Goal: Task Accomplishment & Management: Complete application form

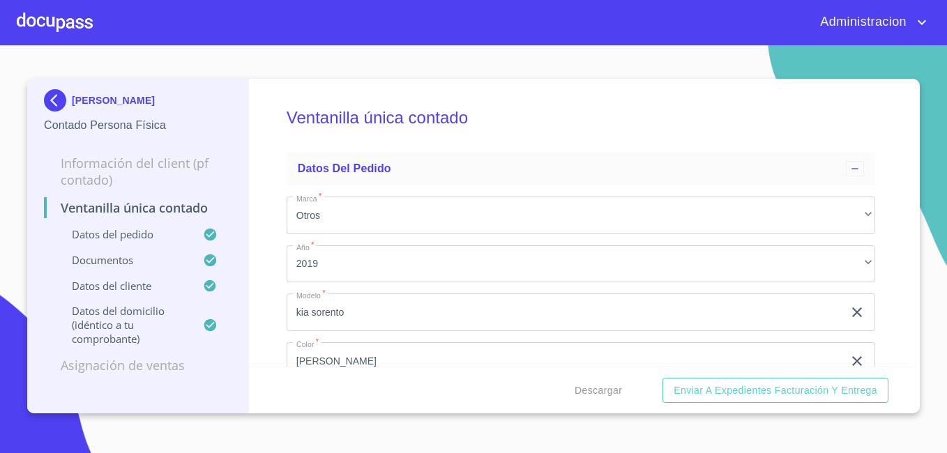
click at [68, 98] on img at bounding box center [58, 100] width 28 height 22
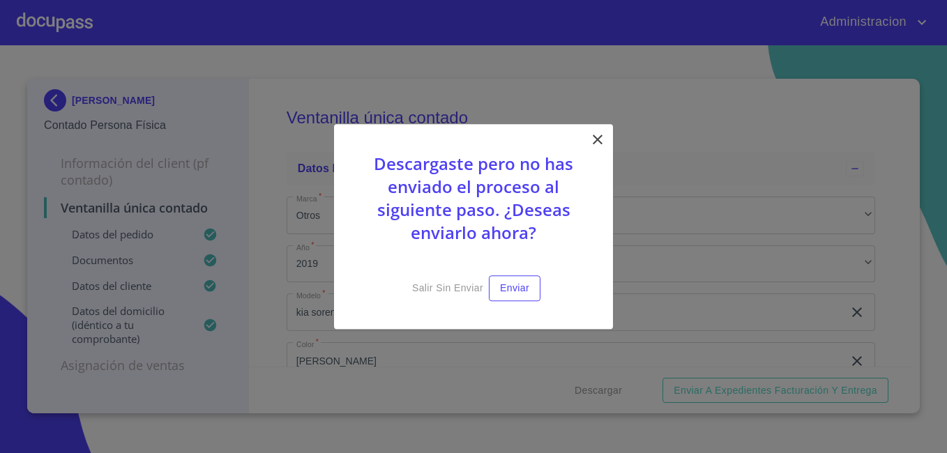
click at [429, 274] on p at bounding box center [473, 266] width 209 height 17
click at [430, 284] on span "Salir sin enviar" at bounding box center [447, 288] width 71 height 17
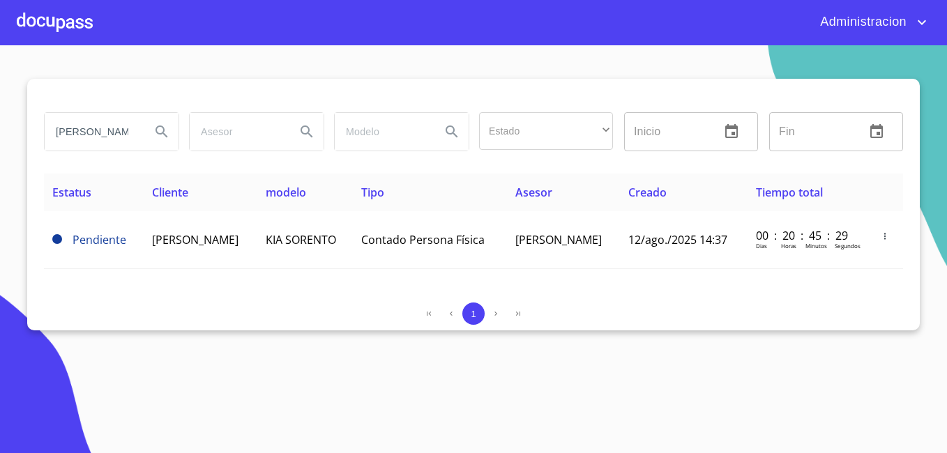
click at [112, 112] on div "[PERSON_NAME]" at bounding box center [110, 132] width 145 height 50
click at [98, 135] on input "[PERSON_NAME]" at bounding box center [92, 132] width 95 height 38
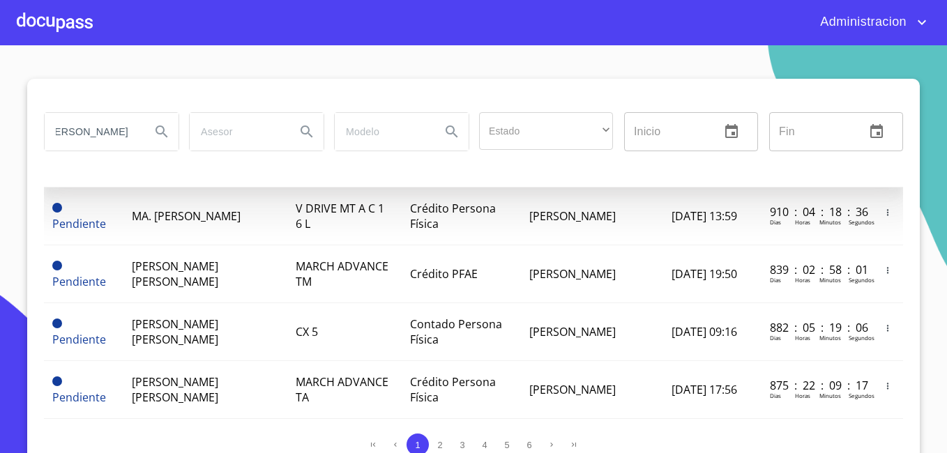
scroll to position [0, 107]
type input "[PERSON_NAME] [PERSON_NAME]"
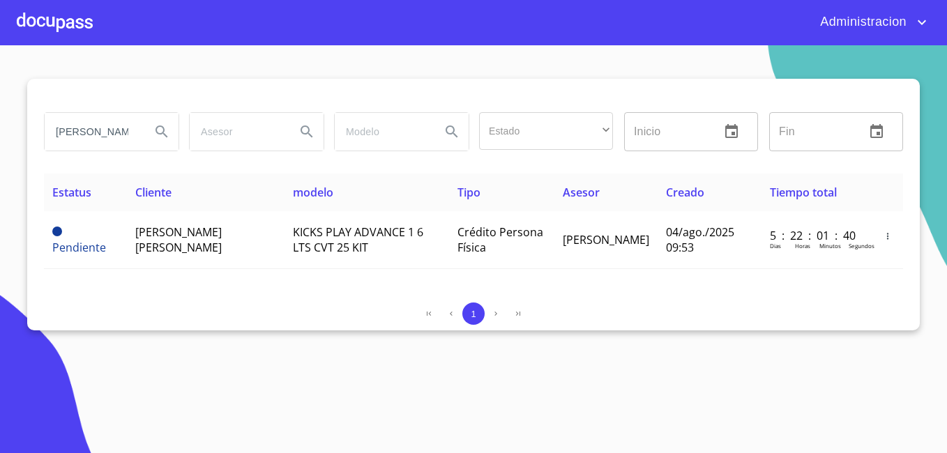
scroll to position [0, 0]
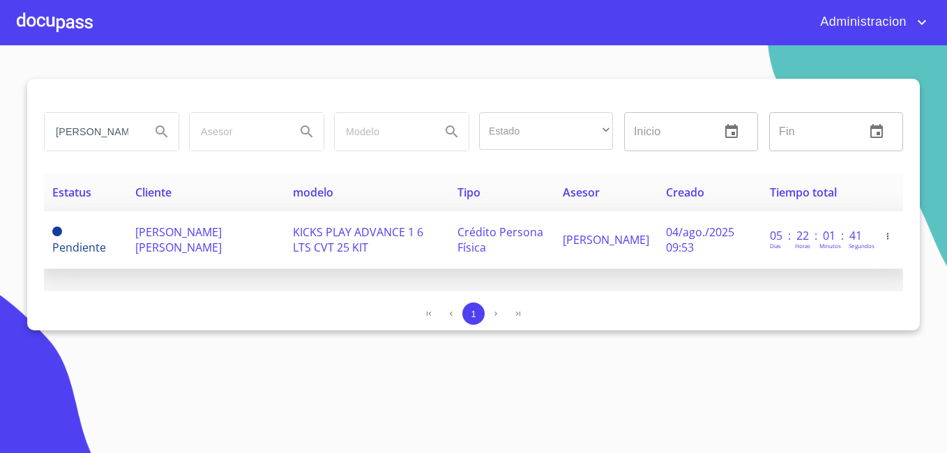
click at [270, 254] on td "[PERSON_NAME] [PERSON_NAME]" at bounding box center [206, 240] width 158 height 58
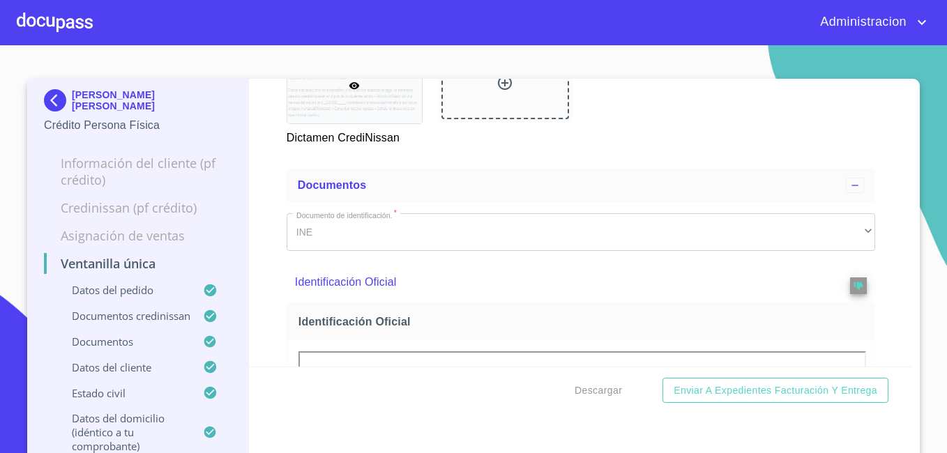
click at [383, 123] on div at bounding box center [354, 85] width 135 height 76
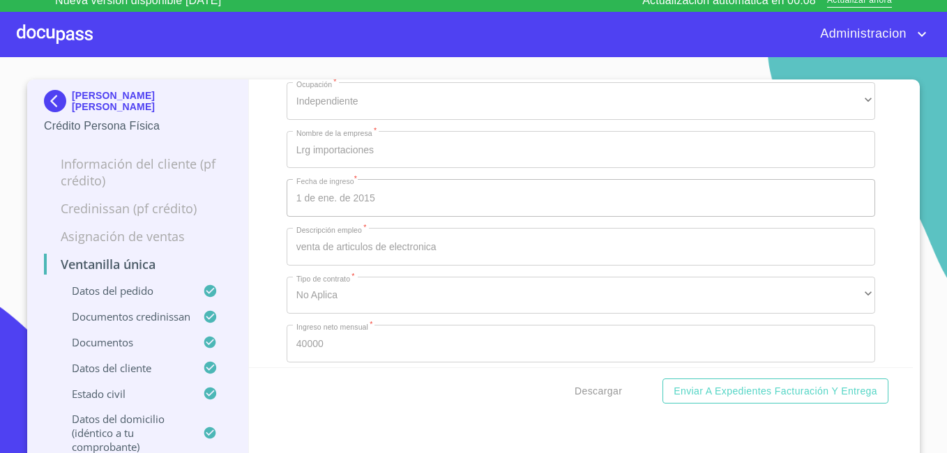
scroll to position [33, 0]
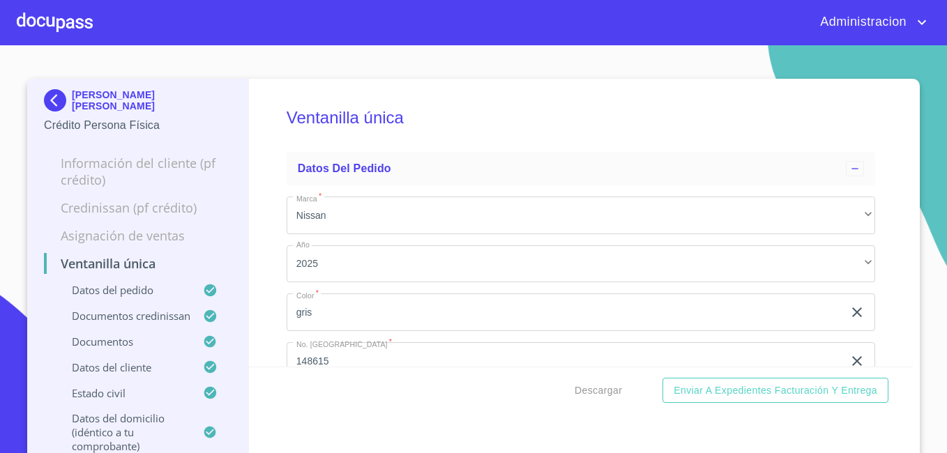
click at [75, 101] on p "[PERSON_NAME] [PERSON_NAME]" at bounding box center [152, 100] width 160 height 22
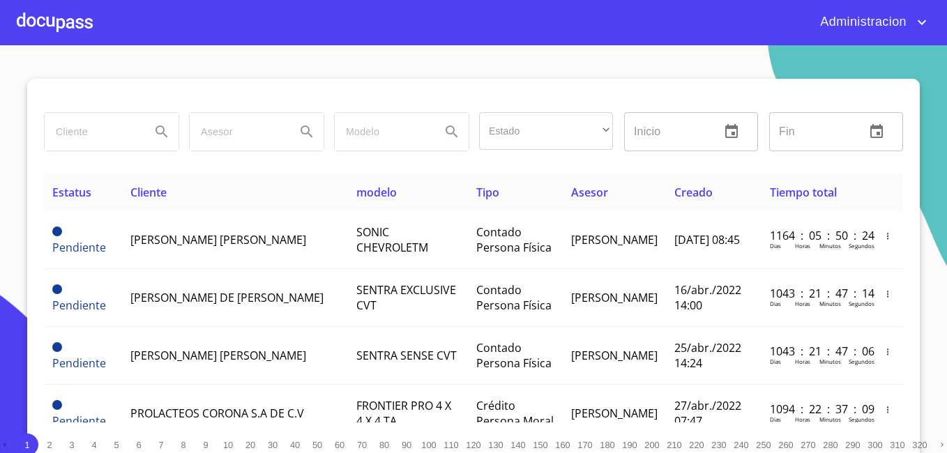
click at [101, 129] on input "search" at bounding box center [92, 132] width 95 height 38
type input "gloria stephanie mayoral"
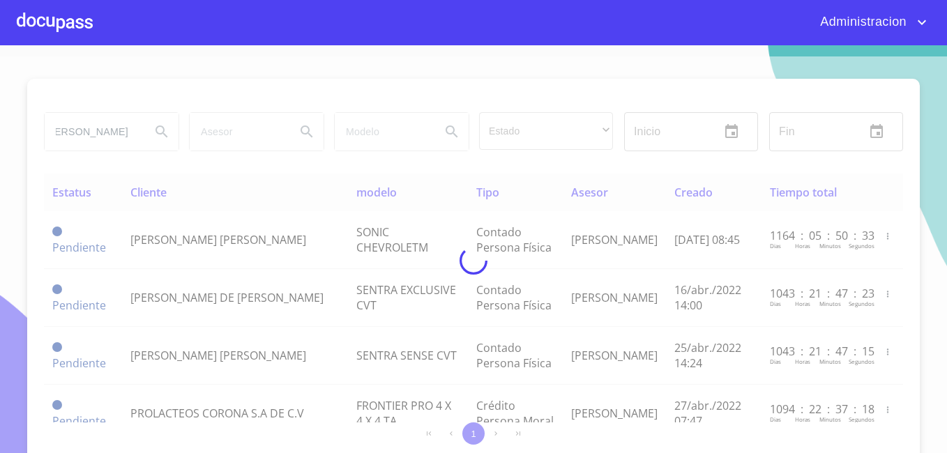
scroll to position [0, 0]
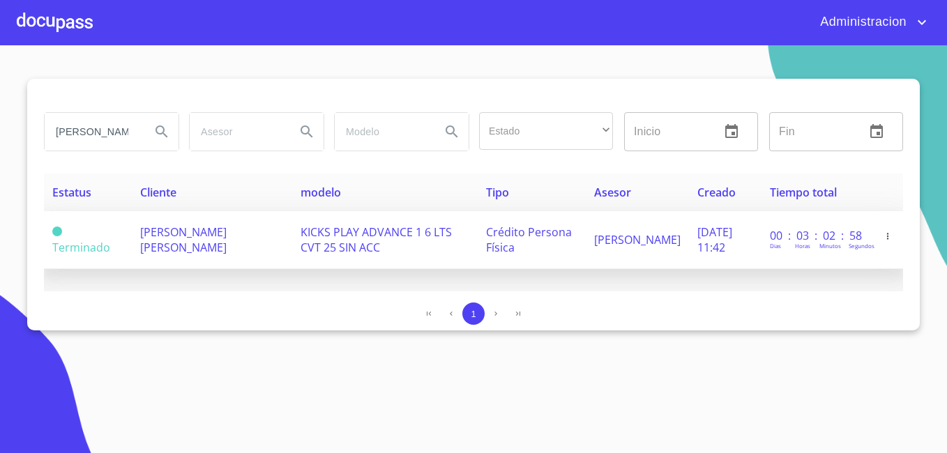
click at [146, 256] on td "GLORIA STEPHANIE MAYORAL FLORES" at bounding box center [212, 240] width 161 height 58
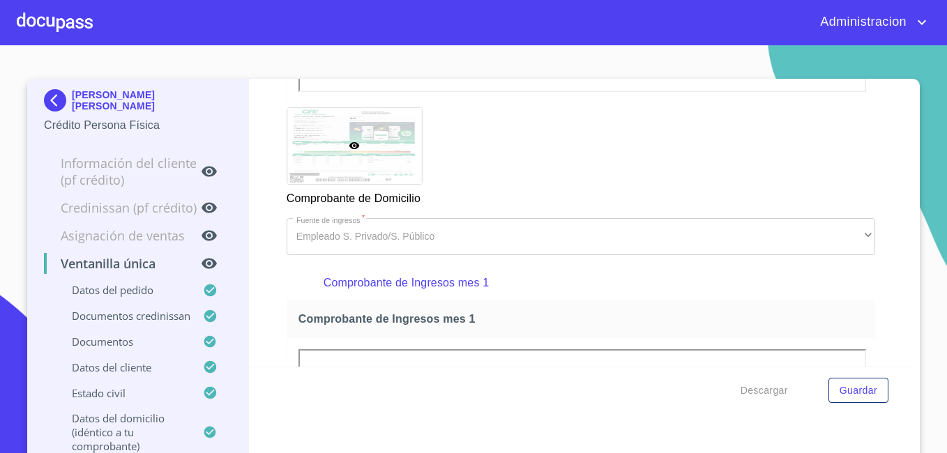
scroll to position [1185, 0]
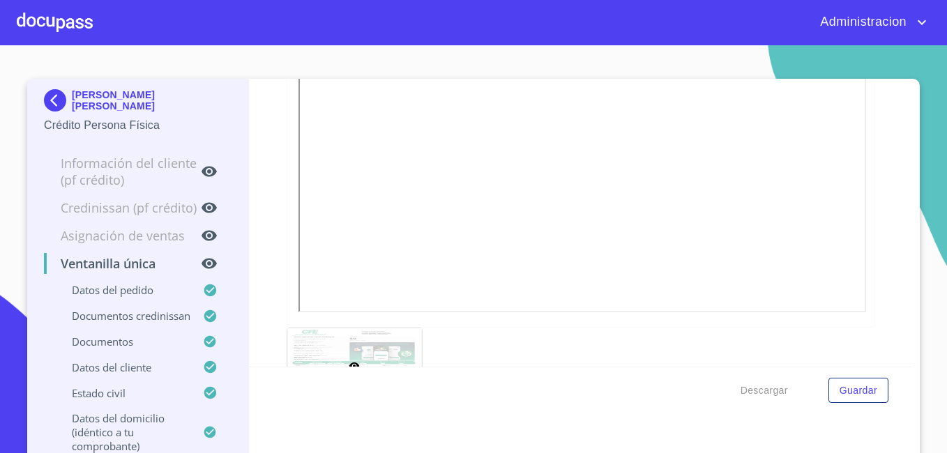
click at [79, 104] on p "GLORIA STEPHANIE MAYORAL FLORES" at bounding box center [152, 100] width 160 height 22
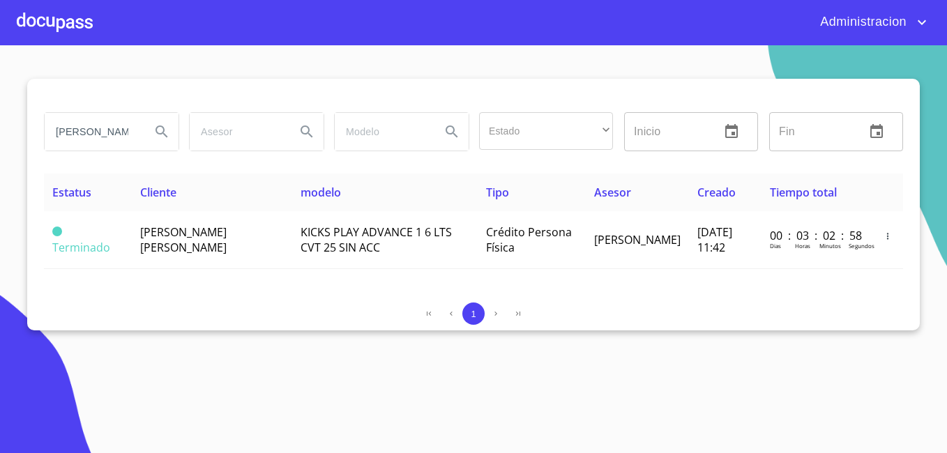
click at [112, 131] on input "gloria stephanie mayoral" at bounding box center [92, 132] width 95 height 38
type input "oscar uriel aguila gonzalez"
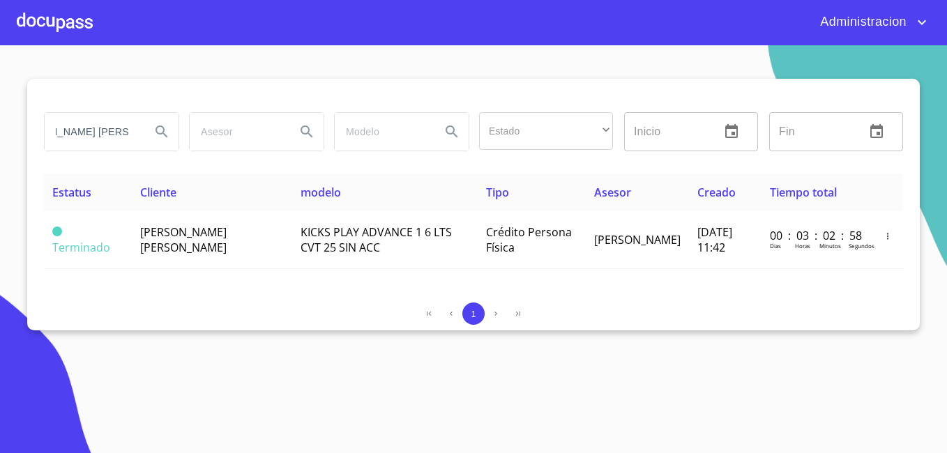
scroll to position [0, 49]
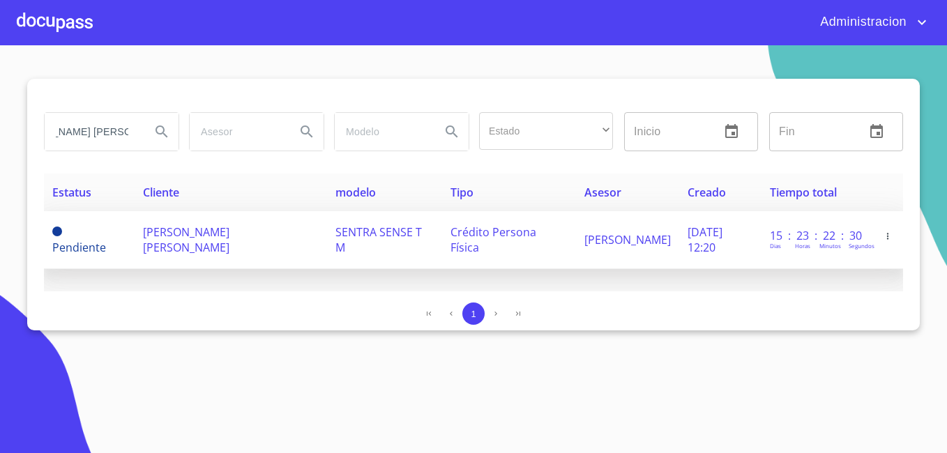
click at [114, 248] on td "Pendiente" at bounding box center [89, 240] width 91 height 58
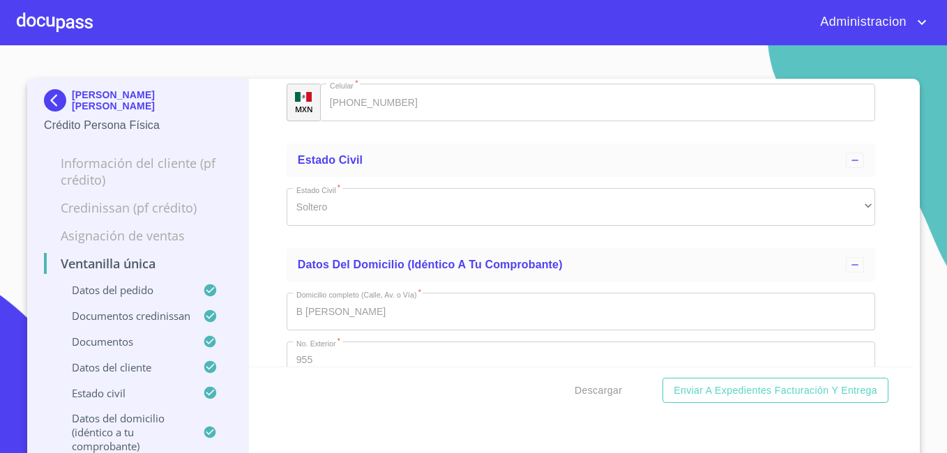
scroll to position [5437, 0]
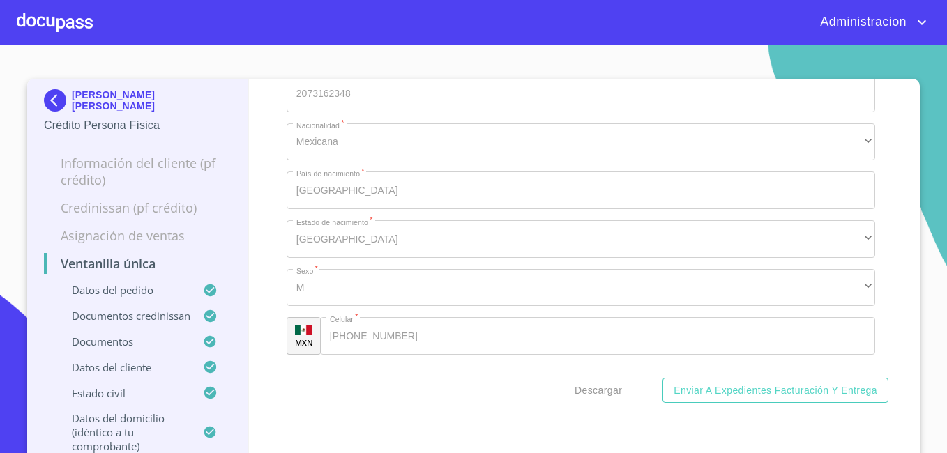
click at [95, 100] on p "OSCAR URIEL AGUILA GONZALEZ" at bounding box center [152, 100] width 160 height 22
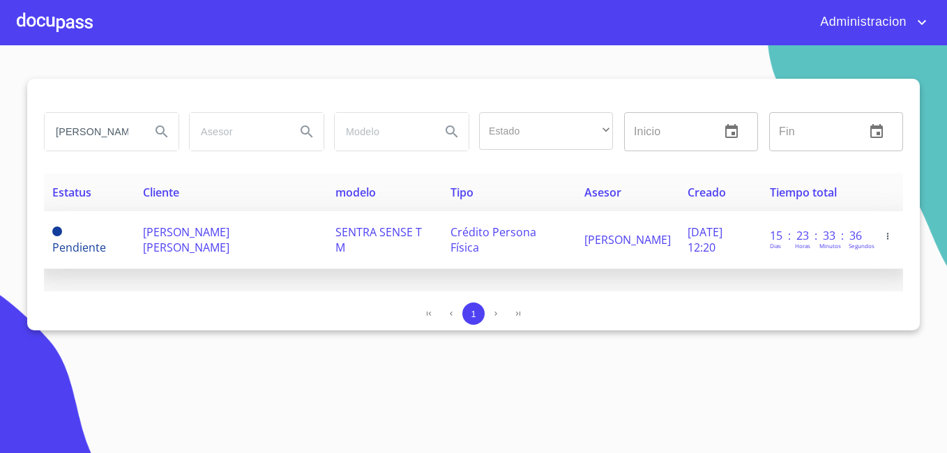
click at [138, 252] on td "OSCAR URIEL AGUILA GONZALEZ" at bounding box center [231, 240] width 192 height 58
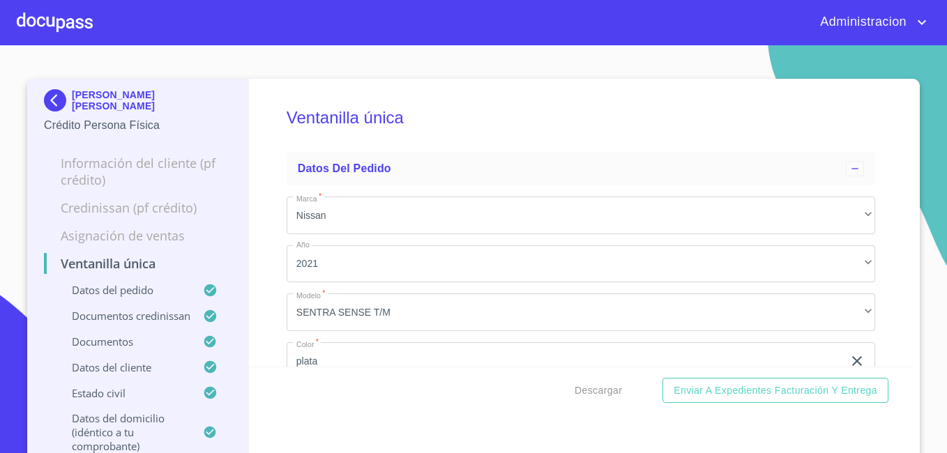
click at [705, 406] on div "Descargar Enviar a Expedientes Facturación y Entrega" at bounding box center [581, 390] width 664 height 47
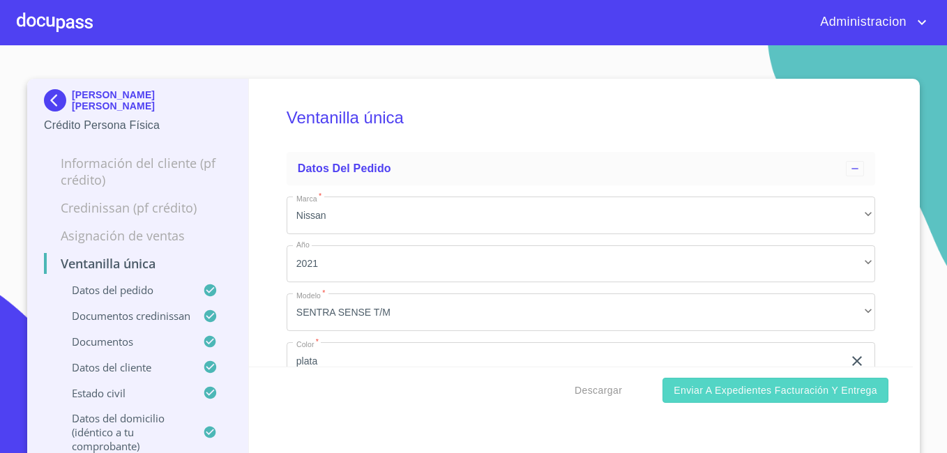
click at [707, 393] on span "Enviar a Expedientes Facturación y Entrega" at bounding box center [775, 390] width 204 height 17
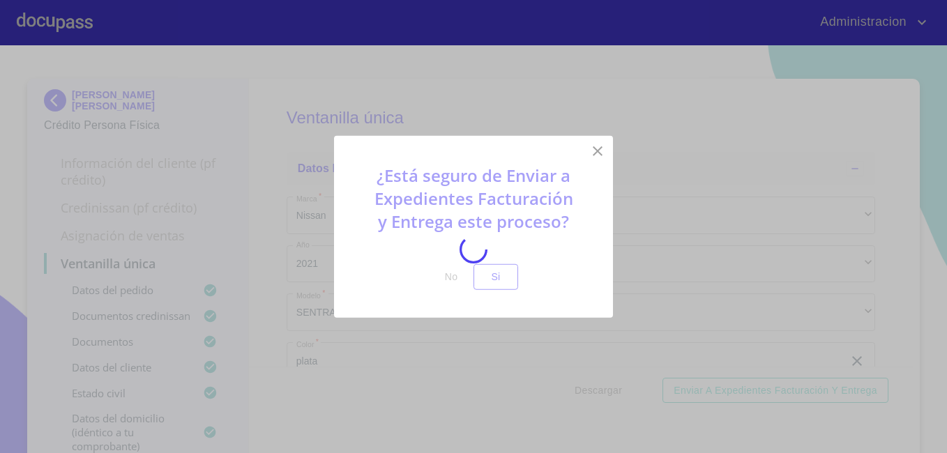
click at [499, 280] on div at bounding box center [473, 249] width 947 height 408
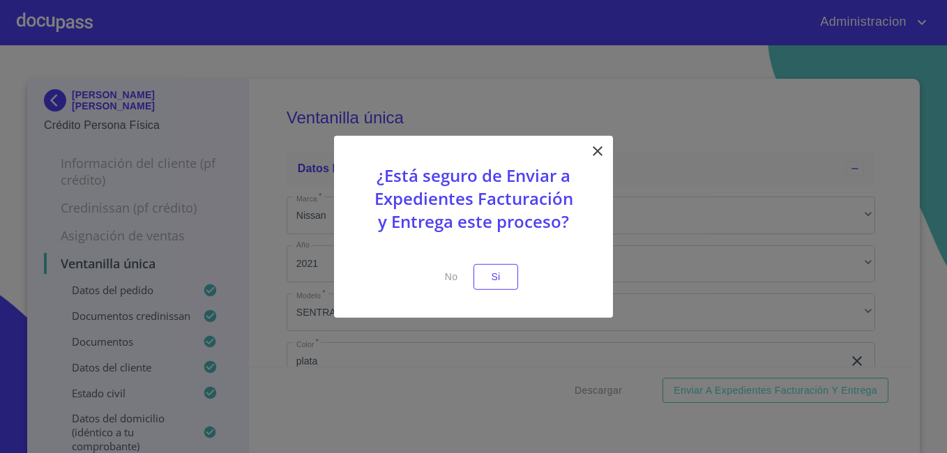
click at [499, 280] on span "Si" at bounding box center [495, 276] width 22 height 17
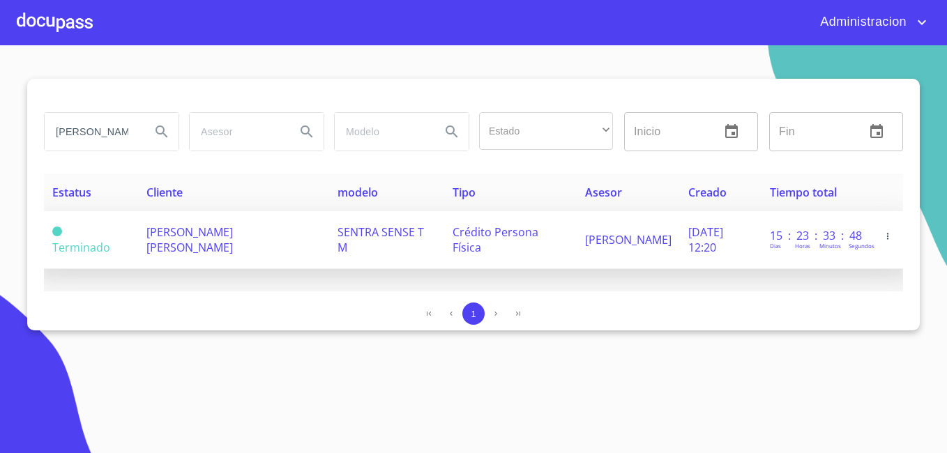
click at [172, 226] on span "[PERSON_NAME] [PERSON_NAME]" at bounding box center [189, 239] width 86 height 31
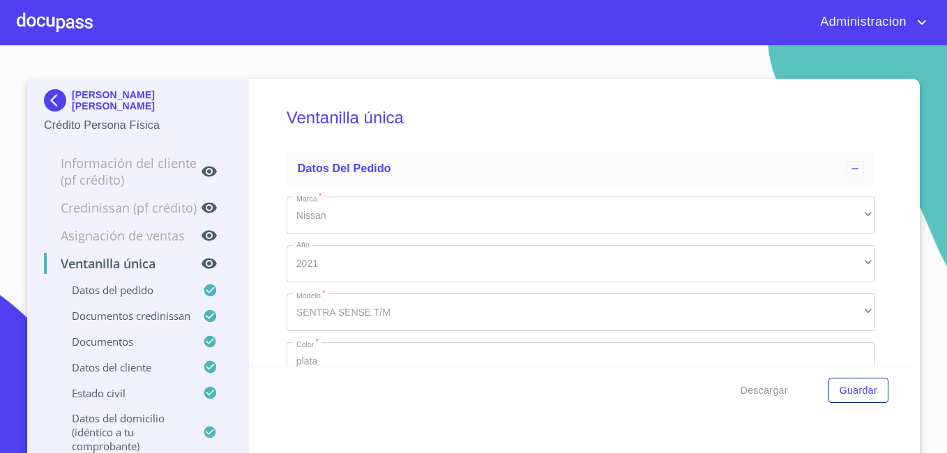
type input "23 de [DATE]. de 2024"
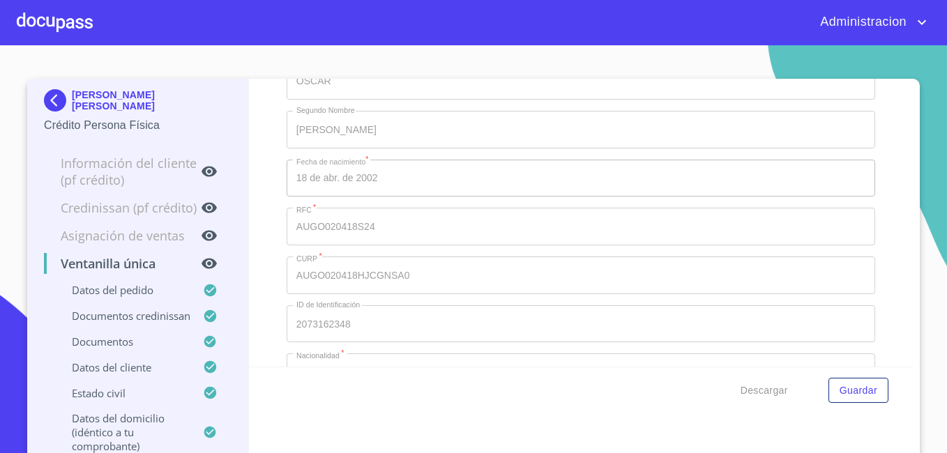
scroll to position [1287, 0]
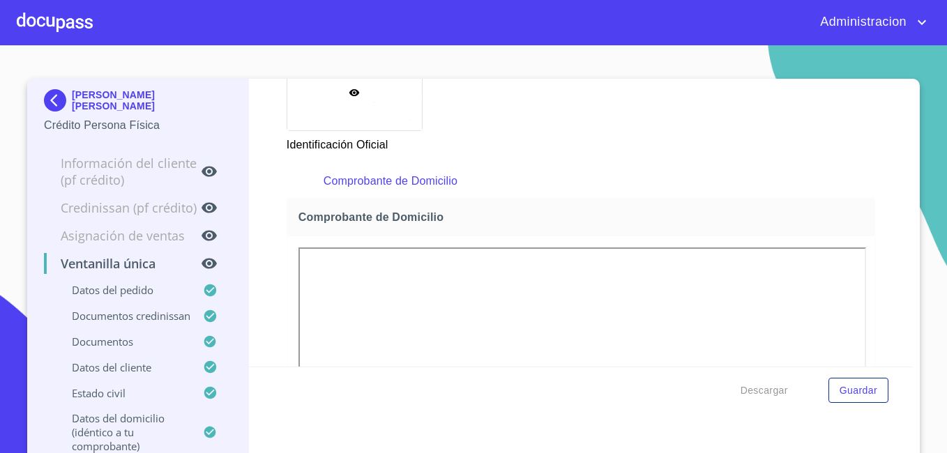
click at [95, 106] on p "OSCAR URIEL AGUILA GONZALEZ" at bounding box center [152, 100] width 160 height 22
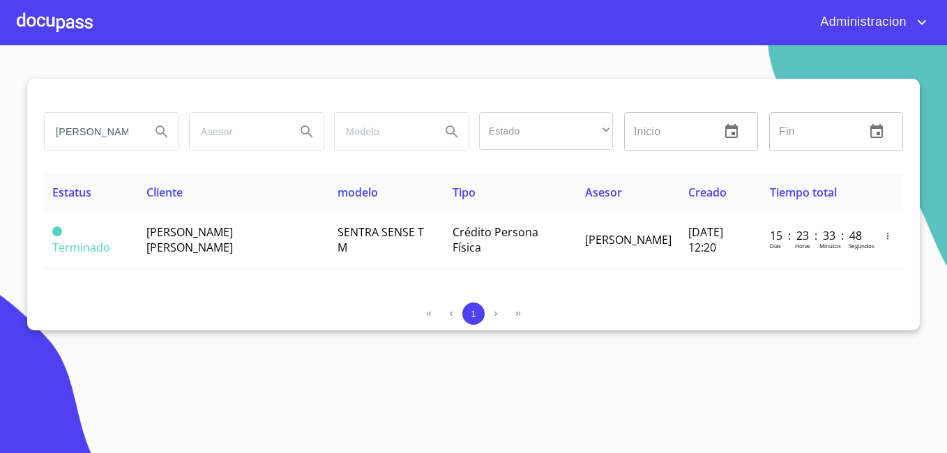
click at [112, 125] on input "oscar uriel aguila gonzalez" at bounding box center [92, 132] width 95 height 38
type input "carlos karu"
click at [113, 137] on input "carlos karu" at bounding box center [92, 132] width 95 height 38
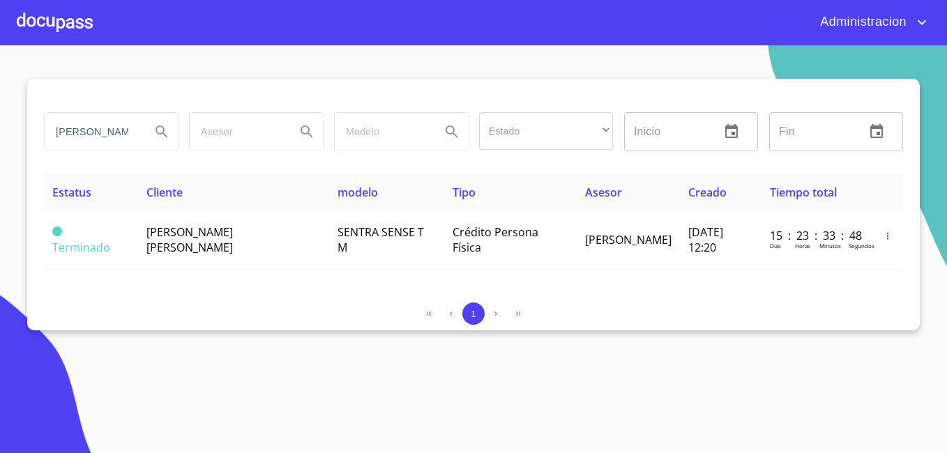
click at [113, 137] on input "carlos karu" at bounding box center [92, 132] width 95 height 38
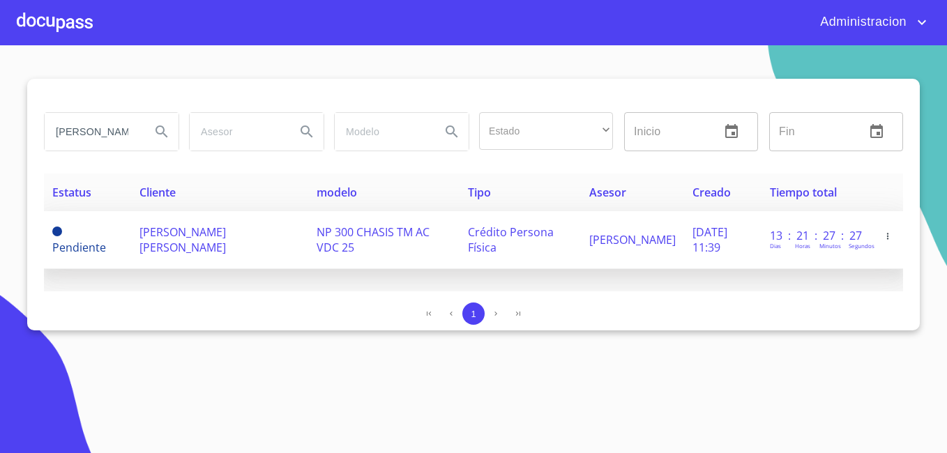
click at [177, 248] on span "CARLOS KARU BAUTISTA MARTINEZ" at bounding box center [182, 239] width 86 height 31
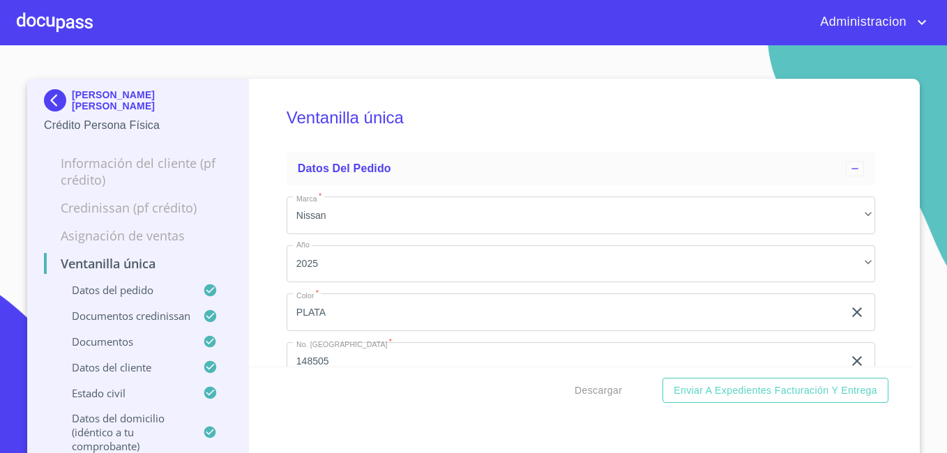
scroll to position [209, 0]
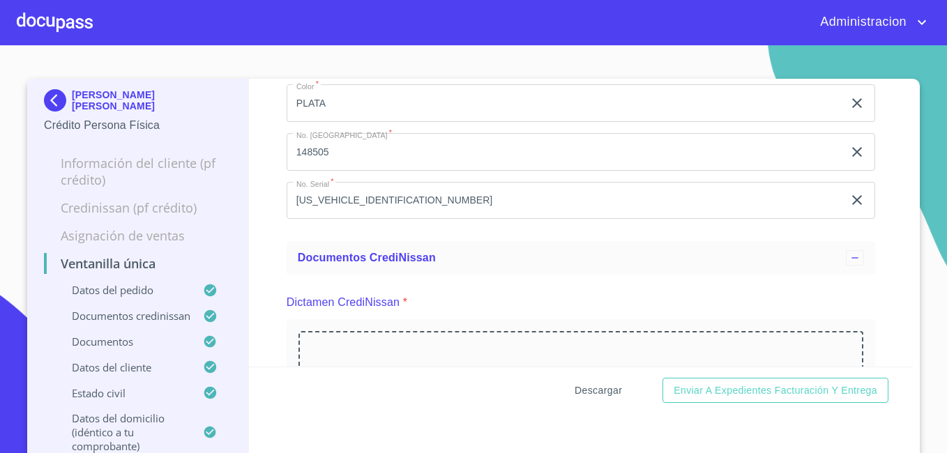
click at [593, 385] on span "Descargar" at bounding box center [597, 390] width 47 height 17
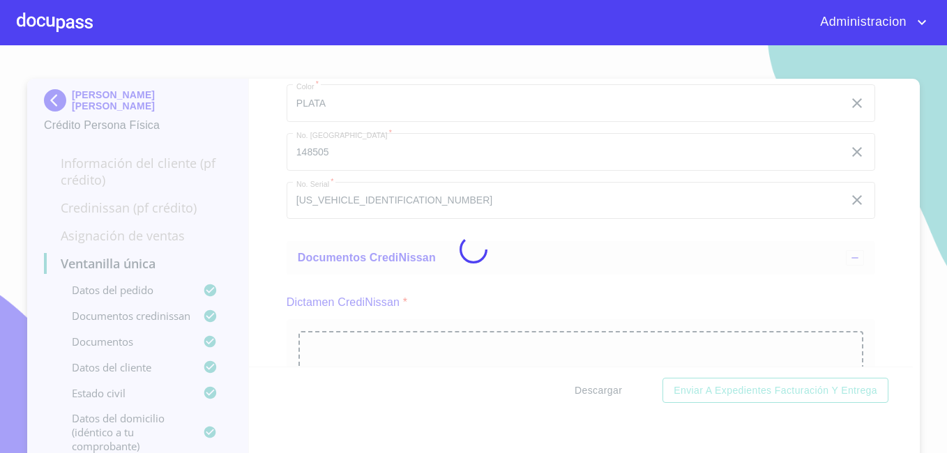
click at [593, 385] on div at bounding box center [473, 249] width 947 height 408
click at [593, 385] on div "0%" at bounding box center [473, 249] width 947 height 408
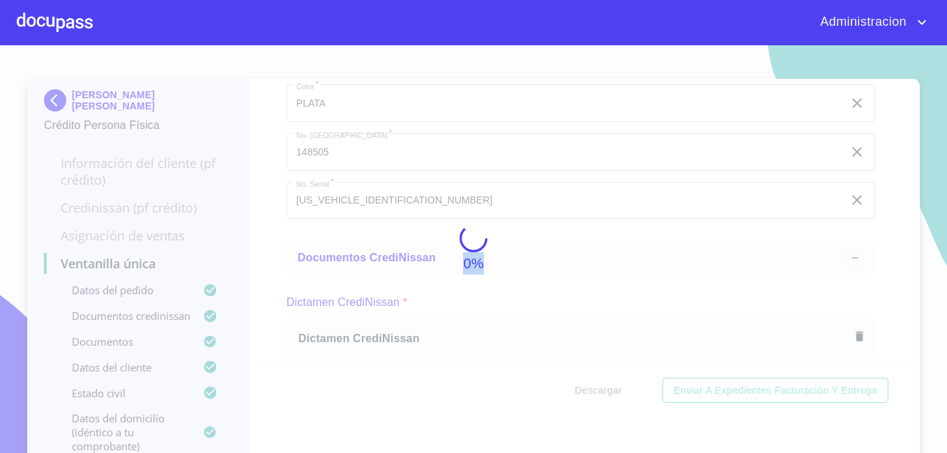
click at [593, 385] on div "0%" at bounding box center [473, 249] width 947 height 408
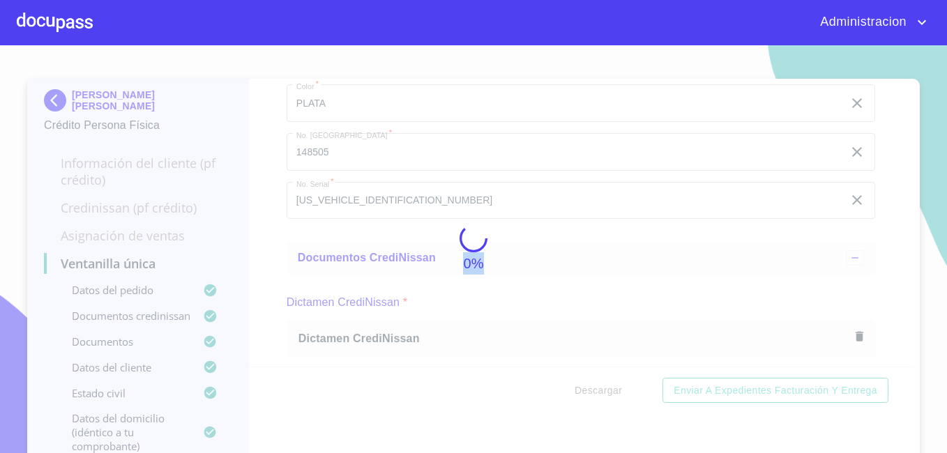
click at [593, 385] on div "0%" at bounding box center [473, 249] width 947 height 408
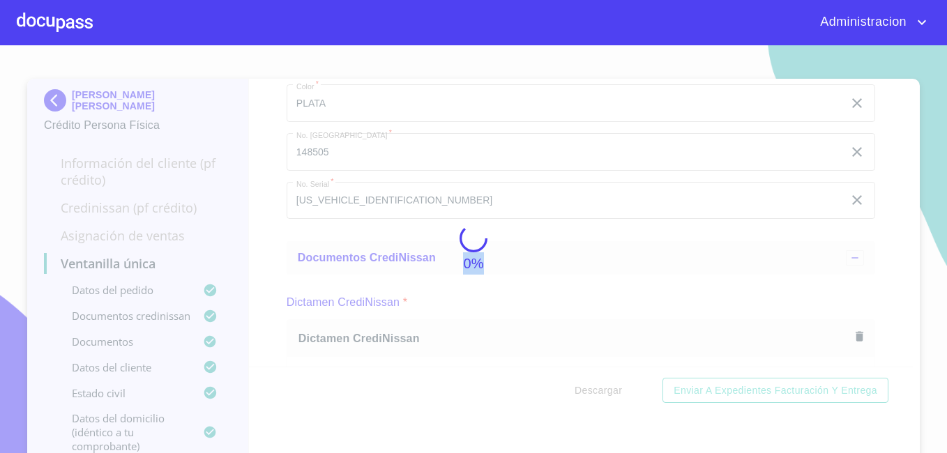
click at [593, 385] on div "0%" at bounding box center [473, 249] width 947 height 408
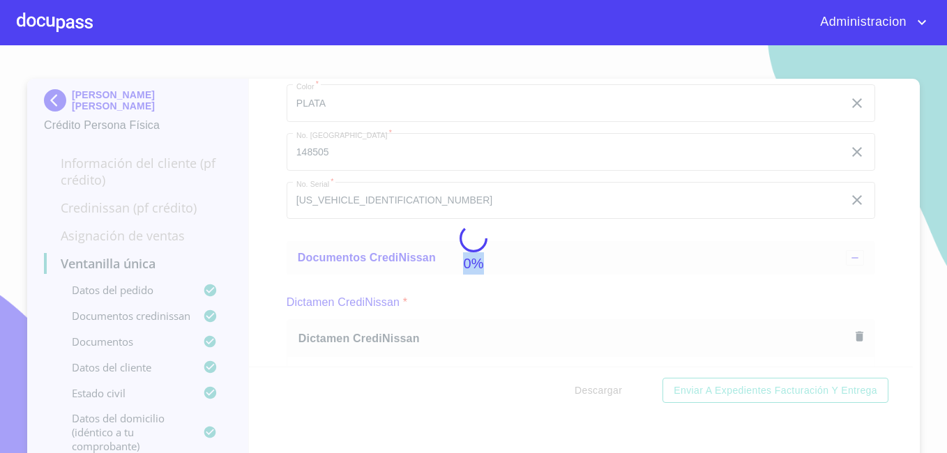
click at [593, 385] on div "0%" at bounding box center [473, 249] width 947 height 408
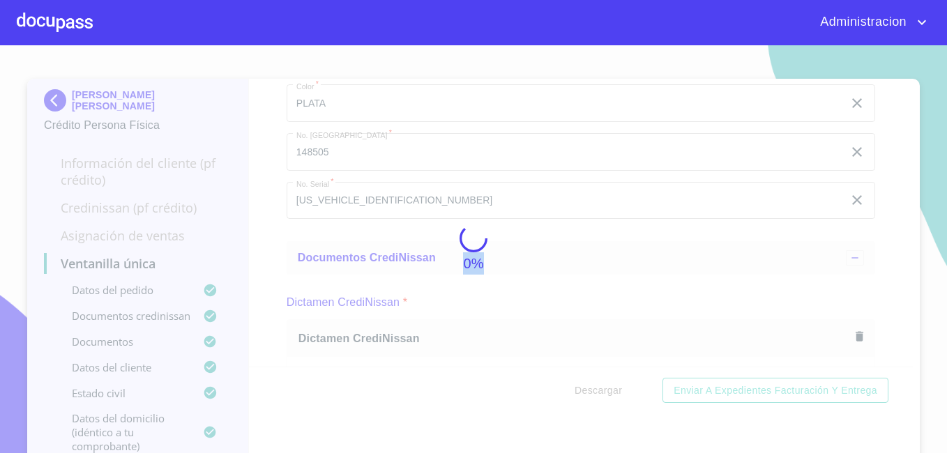
click at [593, 385] on div "0%" at bounding box center [473, 249] width 947 height 408
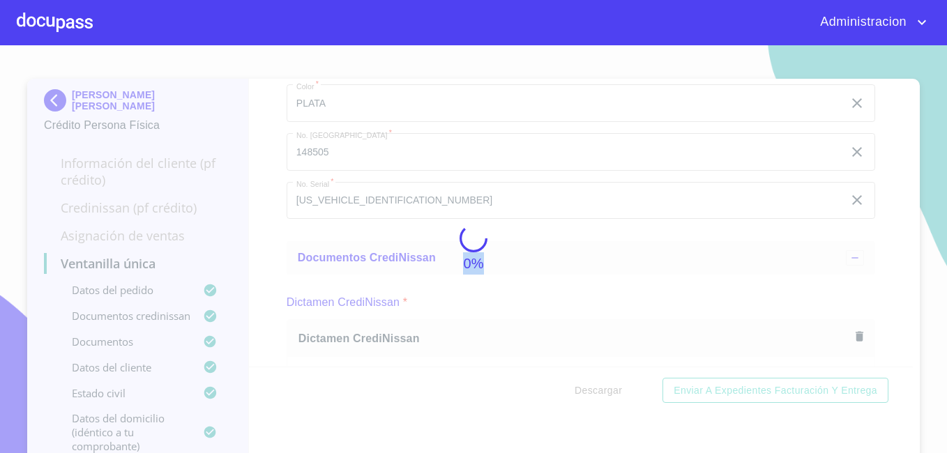
click at [593, 385] on div "0%" at bounding box center [473, 249] width 947 height 408
click at [593, 385] on div "5%" at bounding box center [473, 249] width 947 height 408
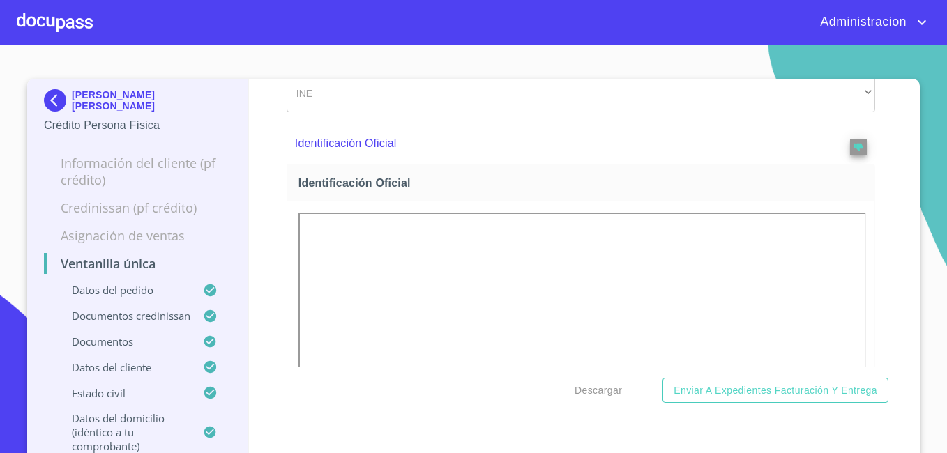
scroll to position [767, 0]
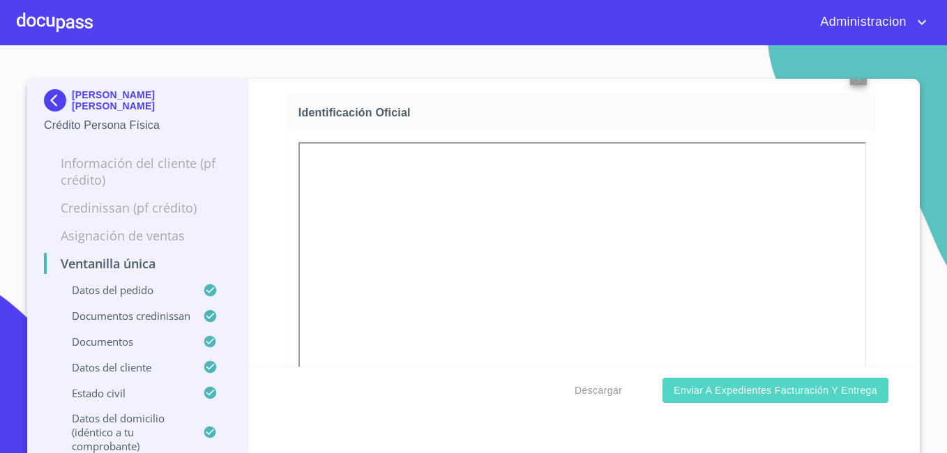
click at [696, 385] on span "Enviar a Expedientes Facturación y Entrega" at bounding box center [775, 390] width 204 height 17
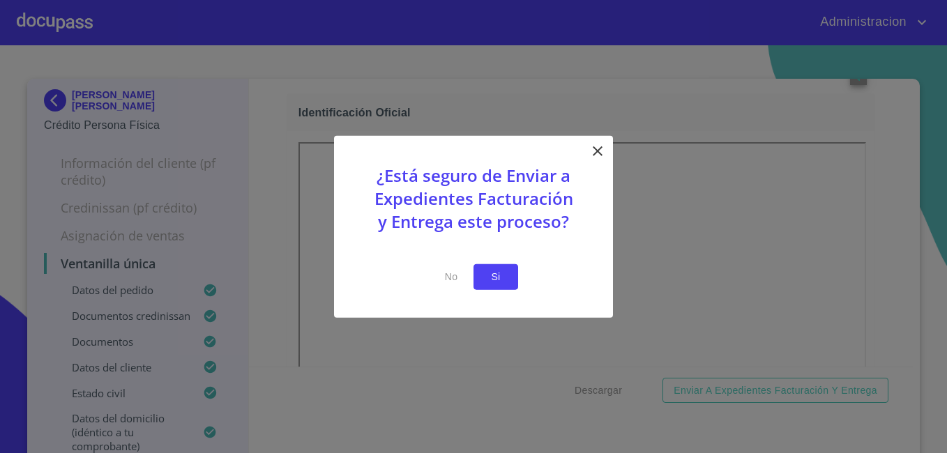
click at [501, 284] on span "Si" at bounding box center [495, 276] width 22 height 17
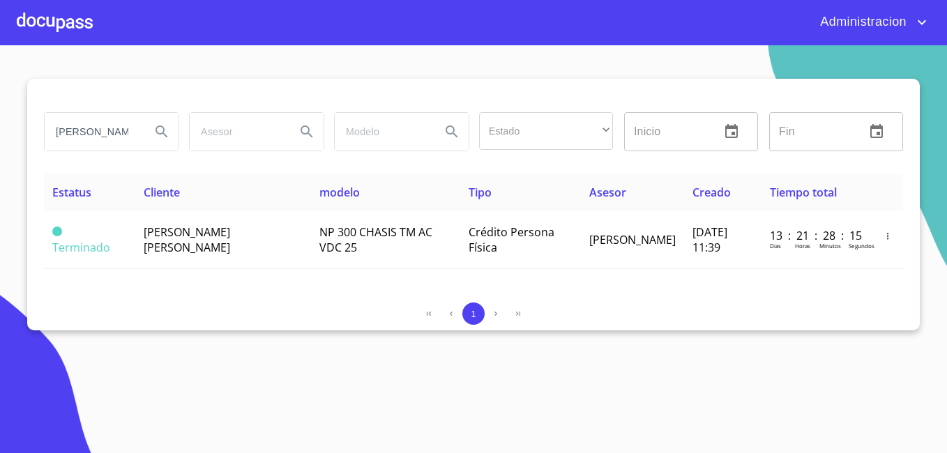
click at [98, 132] on input "carlos karu" at bounding box center [92, 132] width 95 height 38
type input "a"
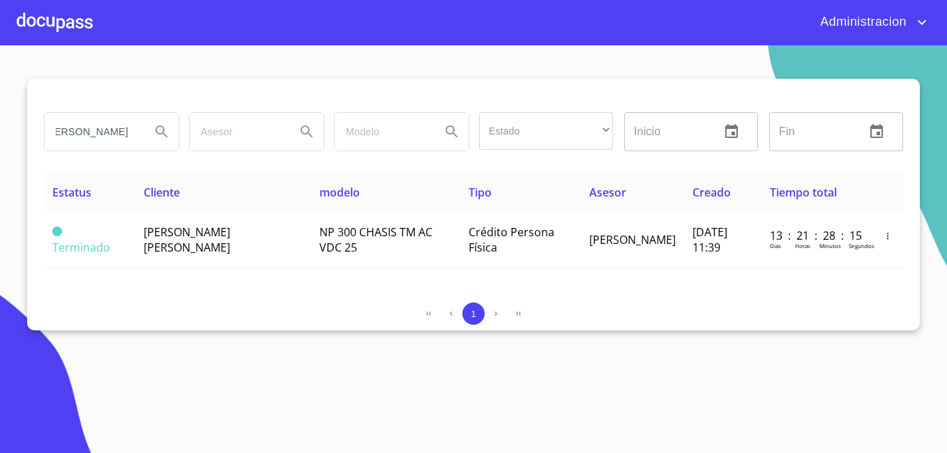
type input "armando alejandro"
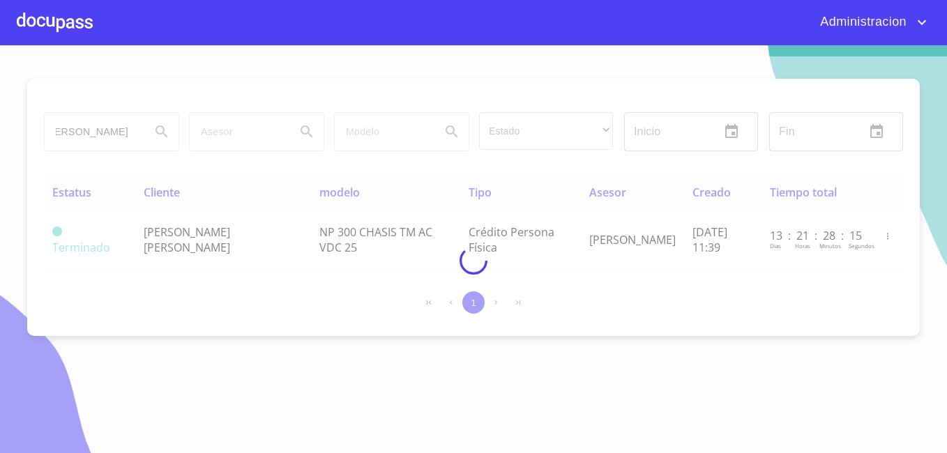
scroll to position [0, 0]
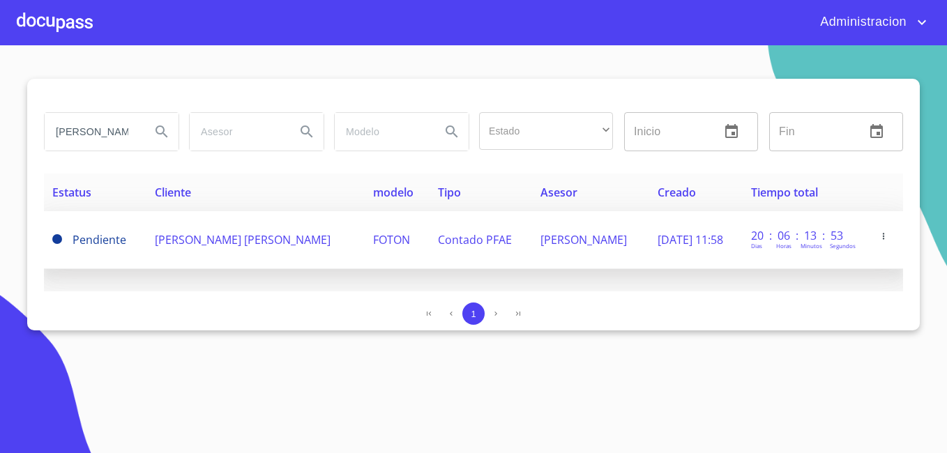
click at [225, 239] on span "ARMANDO ALEJANDRO LIMON SANTELLANES" at bounding box center [243, 239] width 176 height 15
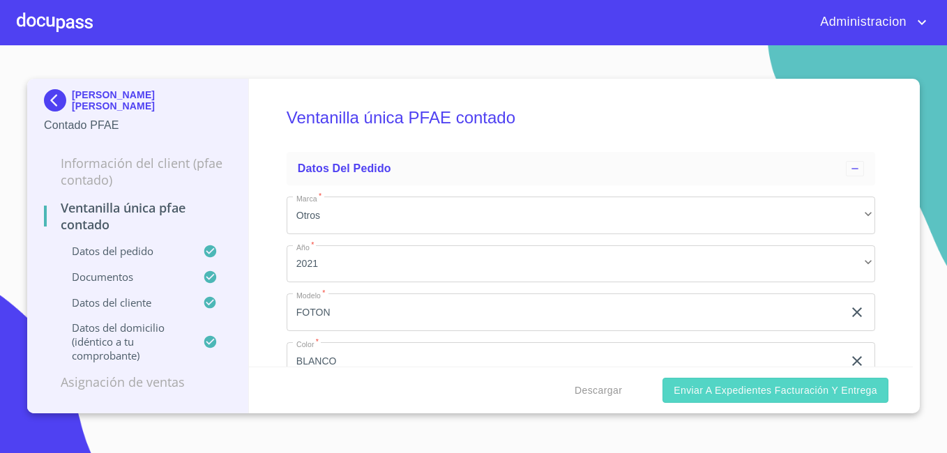
click at [751, 401] on button "Enviar a Expedientes Facturación y Entrega" at bounding box center [775, 391] width 226 height 26
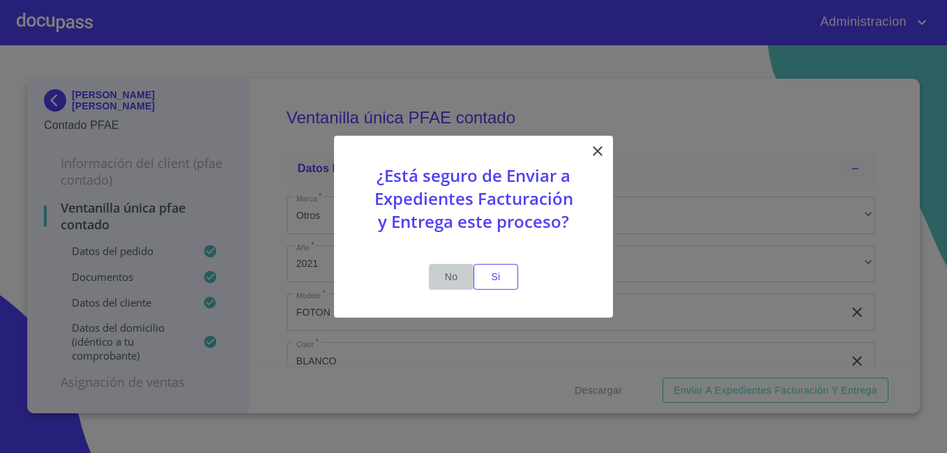
click at [471, 279] on button "No" at bounding box center [451, 277] width 45 height 26
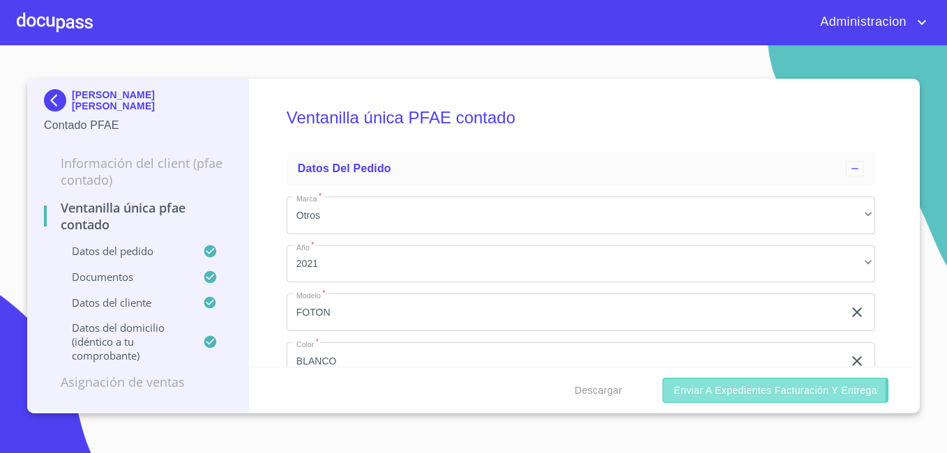
click at [711, 390] on span "Enviar a Expedientes Facturación y Entrega" at bounding box center [775, 390] width 204 height 17
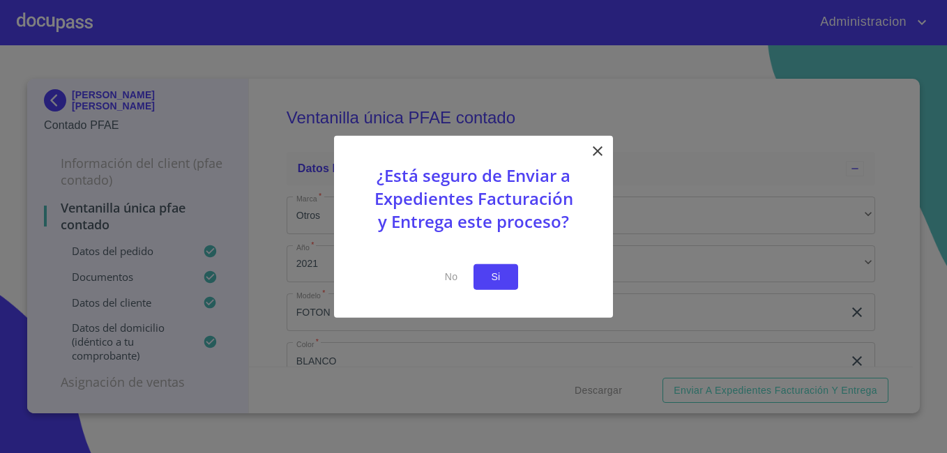
click at [489, 281] on span "Si" at bounding box center [495, 276] width 22 height 17
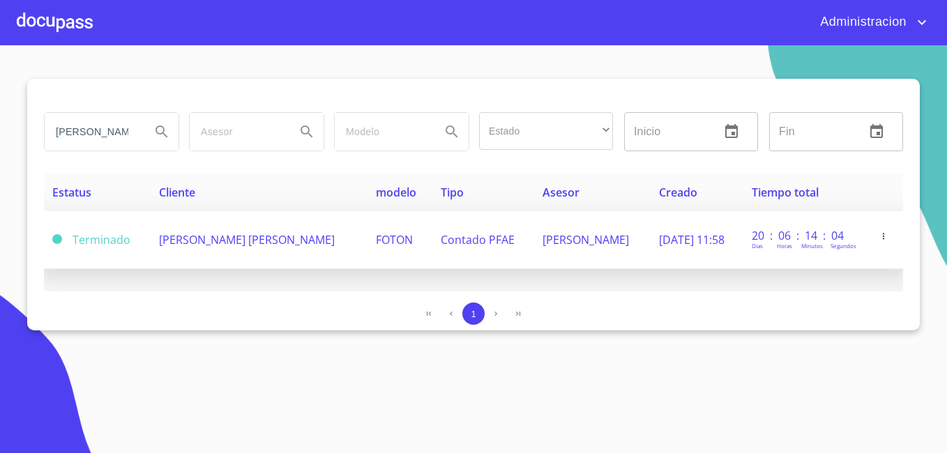
click at [273, 248] on td "ARMANDO ALEJANDRO LIMON SANTELLANES" at bounding box center [259, 240] width 217 height 58
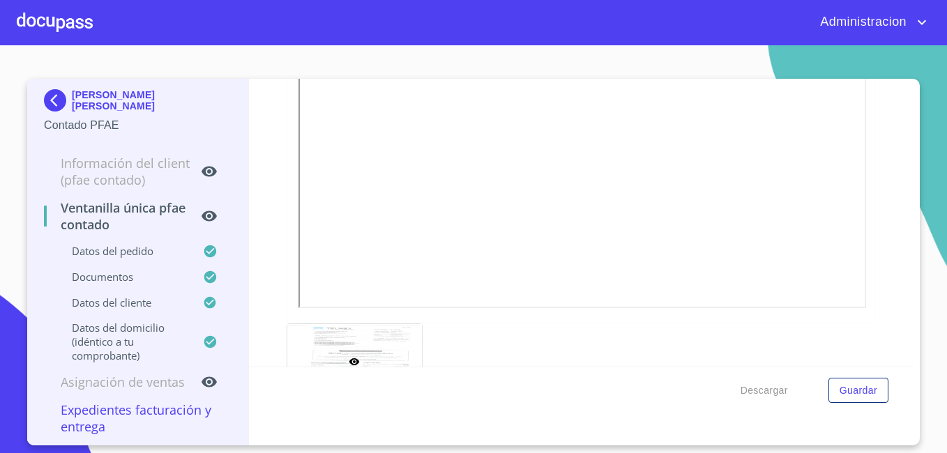
scroll to position [1324, 0]
click at [98, 95] on p "ARMANDO ALEJANDRO LIMON SANTELLANES" at bounding box center [152, 100] width 160 height 22
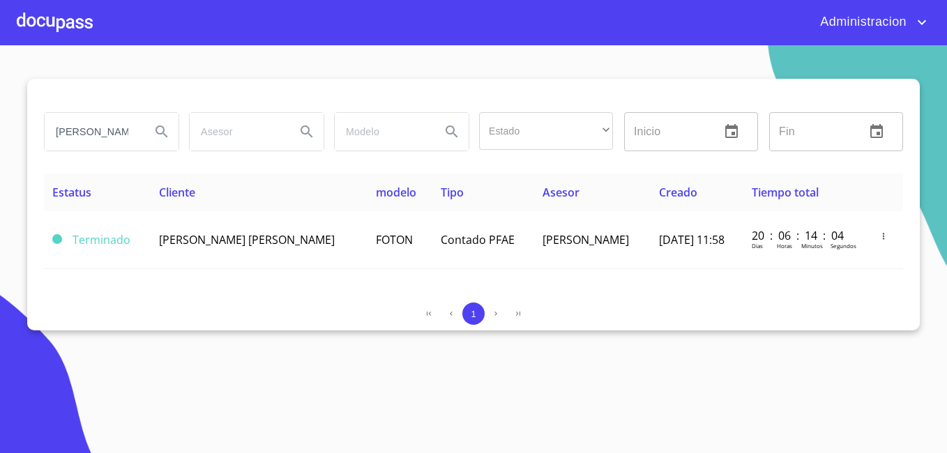
click at [101, 125] on input "armando alejandro" at bounding box center [92, 132] width 95 height 38
type input "ana maria garcia trujillo"
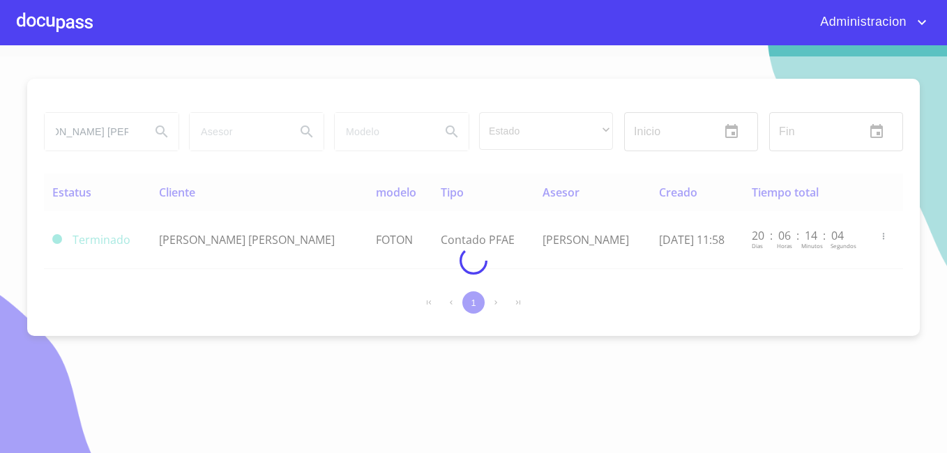
scroll to position [0, 0]
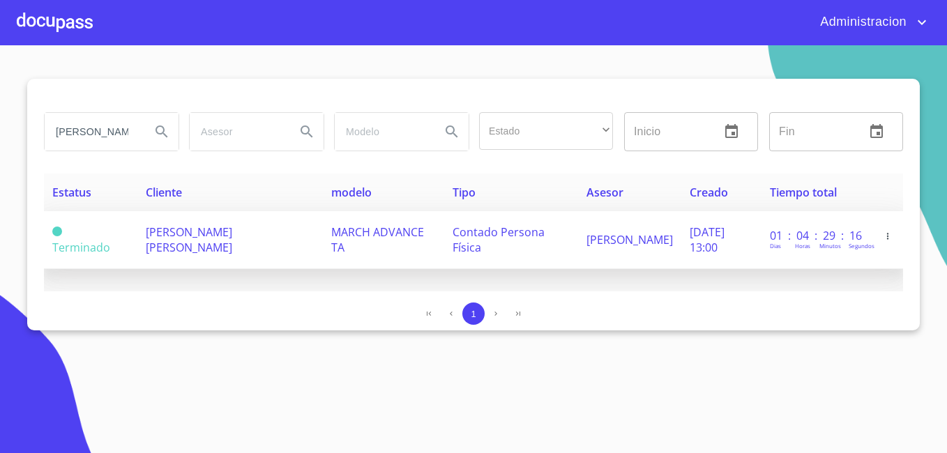
click at [169, 252] on span "ANA MARIA GARCIA TRUJILLO" at bounding box center [189, 239] width 86 height 31
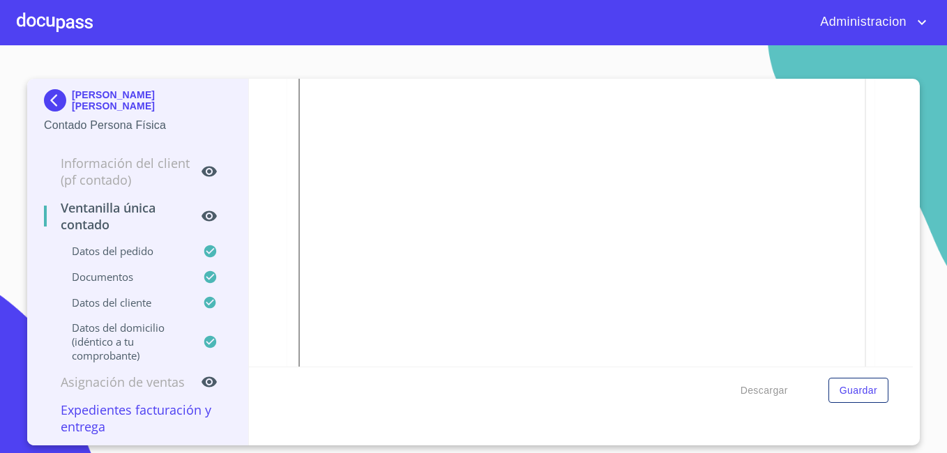
scroll to position [2351, 0]
click at [136, 100] on p "ANA MARIA GARCIA TRUJILLO" at bounding box center [152, 100] width 160 height 22
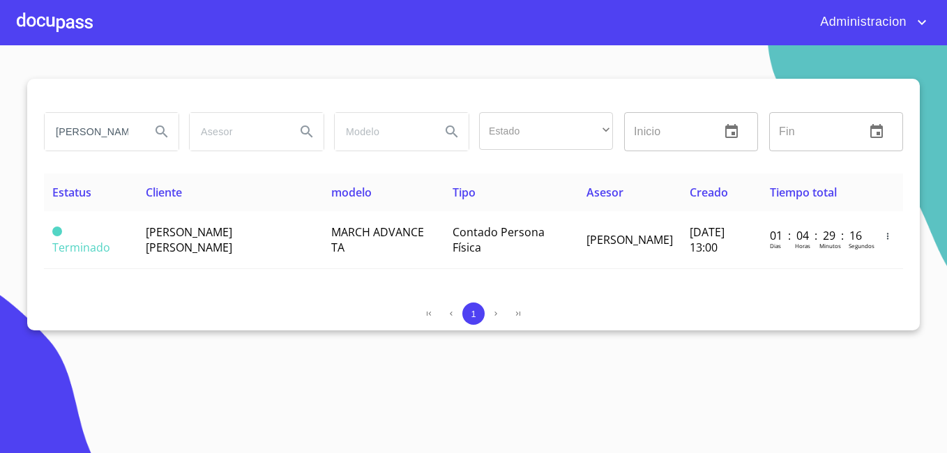
click at [84, 134] on input "ana maria garcia trujillo" at bounding box center [92, 132] width 95 height 38
type input "o"
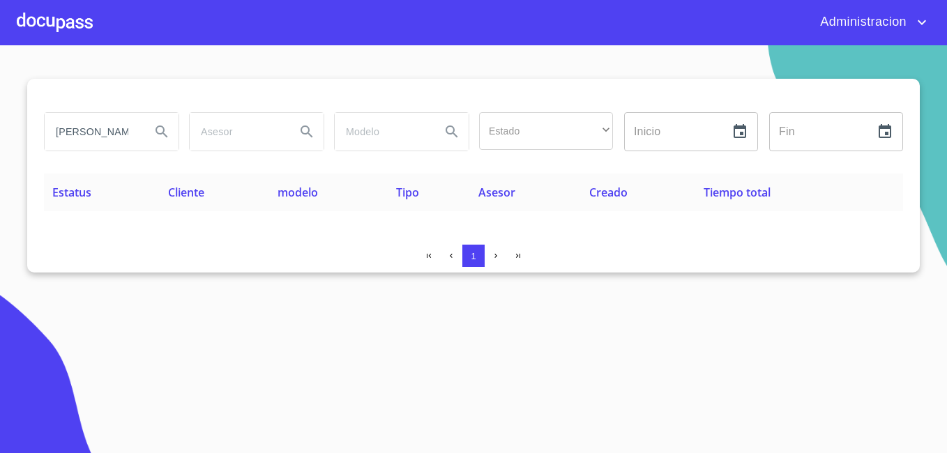
click at [110, 124] on input "paola fernandez ramirez guzman" at bounding box center [92, 132] width 95 height 38
click at [121, 124] on input "PAOLA FERNANDA" at bounding box center [92, 132] width 95 height 38
type input "P"
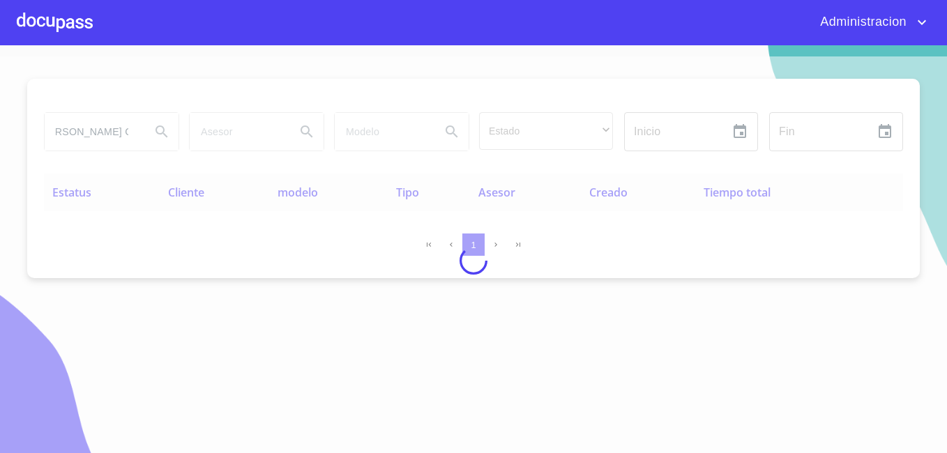
scroll to position [0, 110]
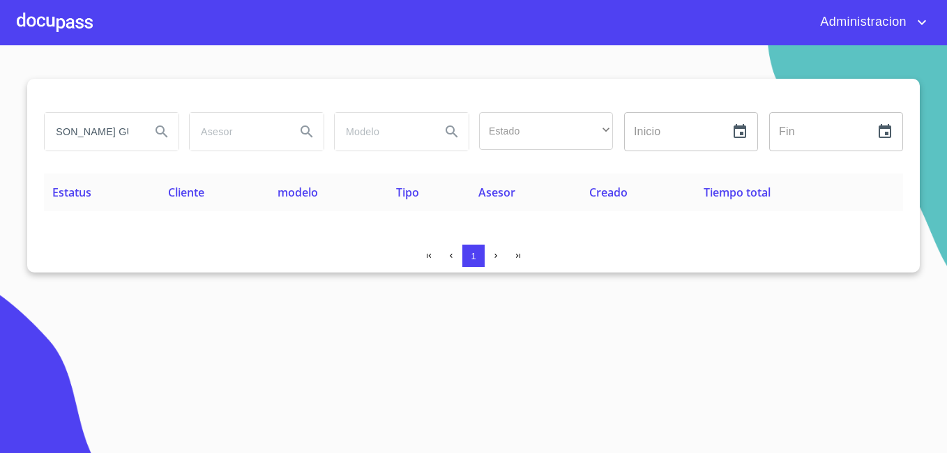
click at [104, 132] on input "PAOLA FERNANDA RAMIREZ GUZMAN+" at bounding box center [92, 132] width 95 height 38
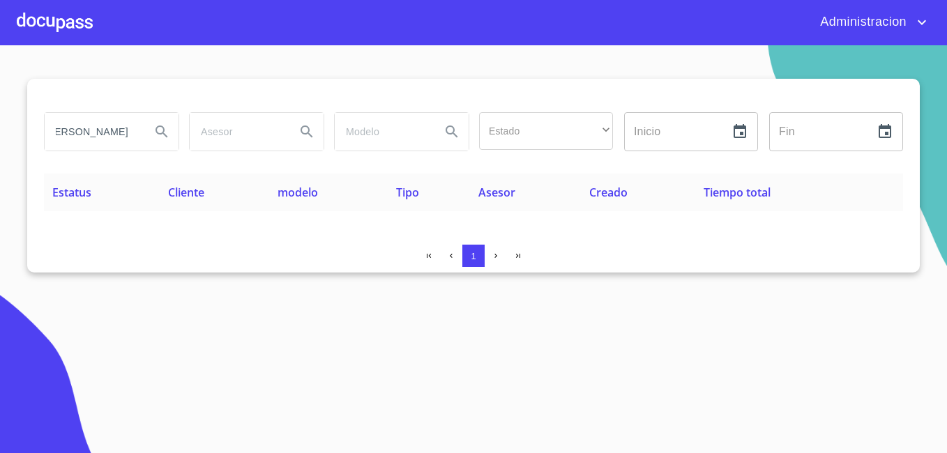
scroll to position [0, 13]
type input "PAOLA FERNANDA"
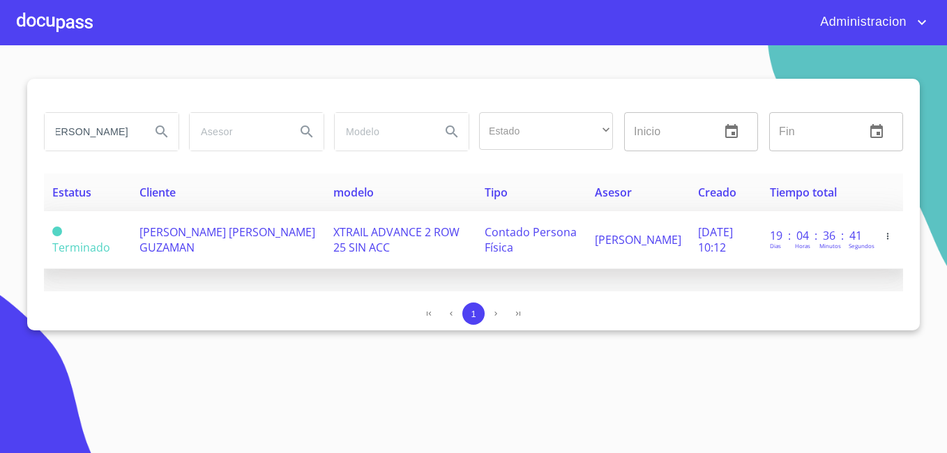
click at [163, 243] on span "PAOLA FERNANDA RAMIREZ GUZAMAN" at bounding box center [227, 239] width 176 height 31
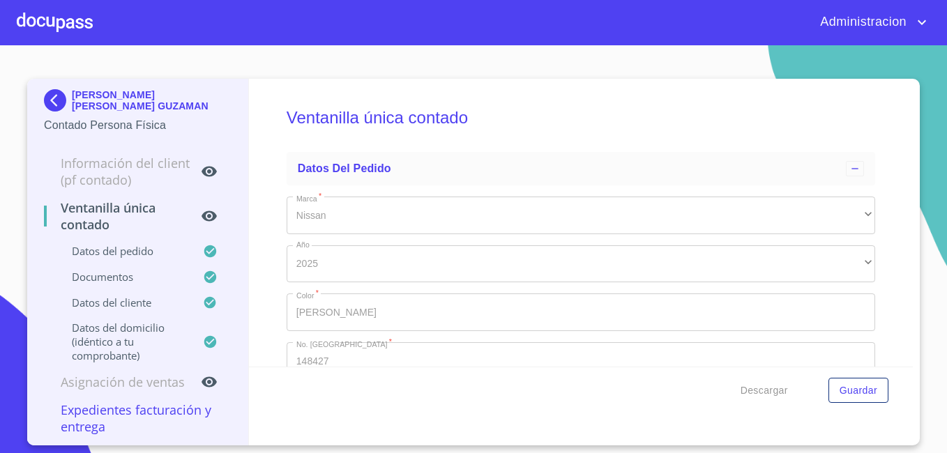
click at [86, 100] on p "PAOLA FERNANDA RAMIREZ GUZAMAN" at bounding box center [152, 100] width 160 height 22
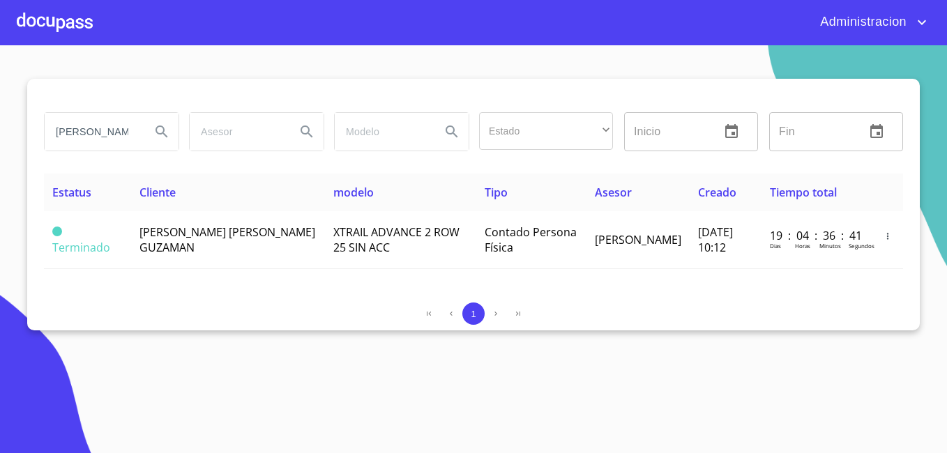
click at [100, 130] on input "PAOLA FERNANDA" at bounding box center [92, 132] width 95 height 38
type input "jose juan valle sanchez"
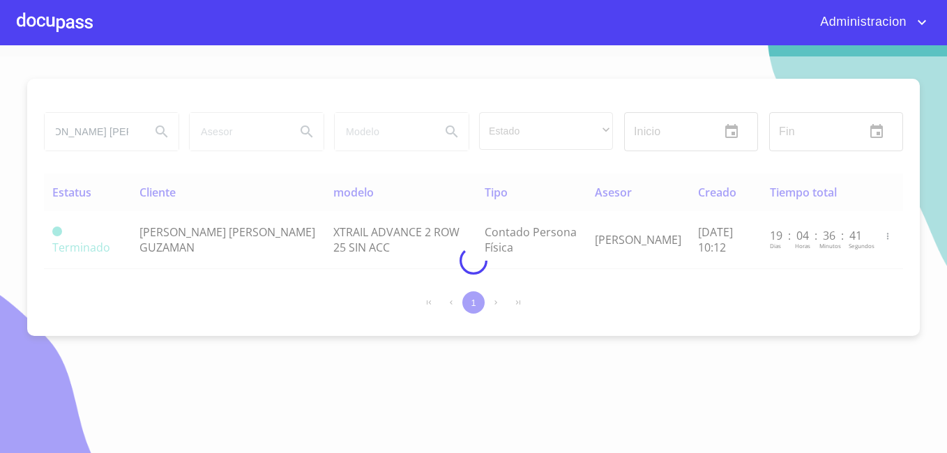
scroll to position [0, 0]
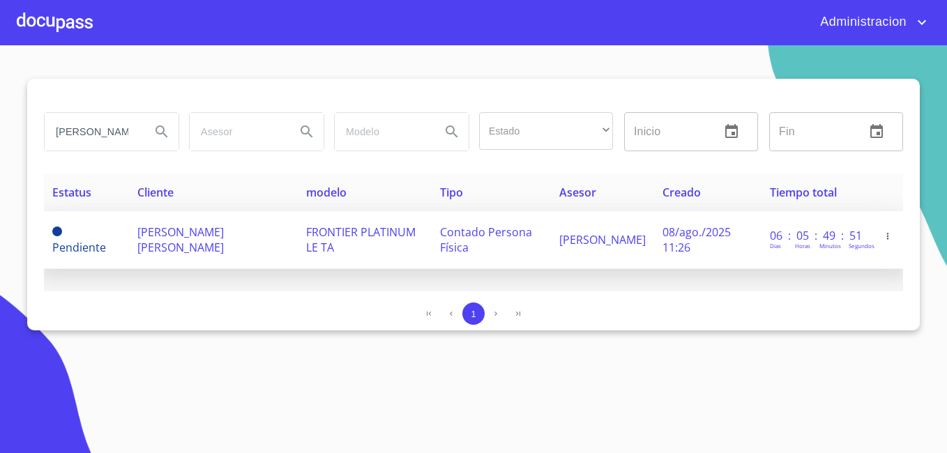
click at [142, 242] on span "JOSE JUAN VALLE SANCHEZ" at bounding box center [180, 239] width 86 height 31
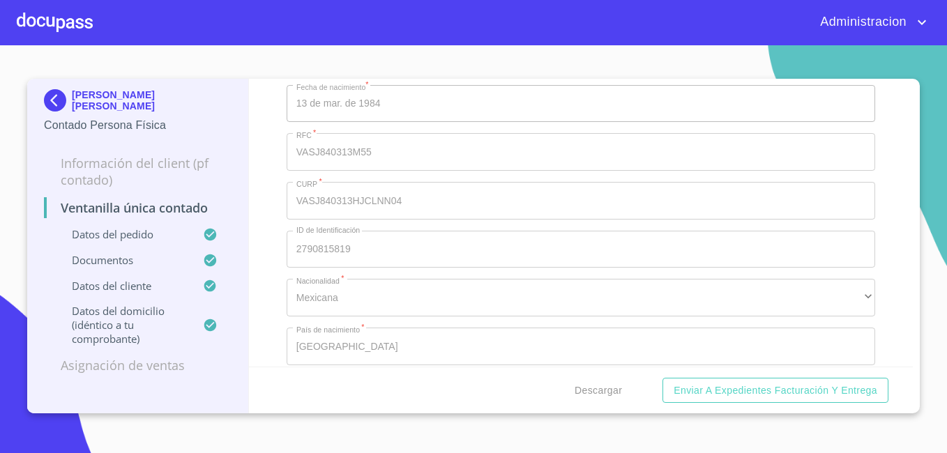
scroll to position [2649, 0]
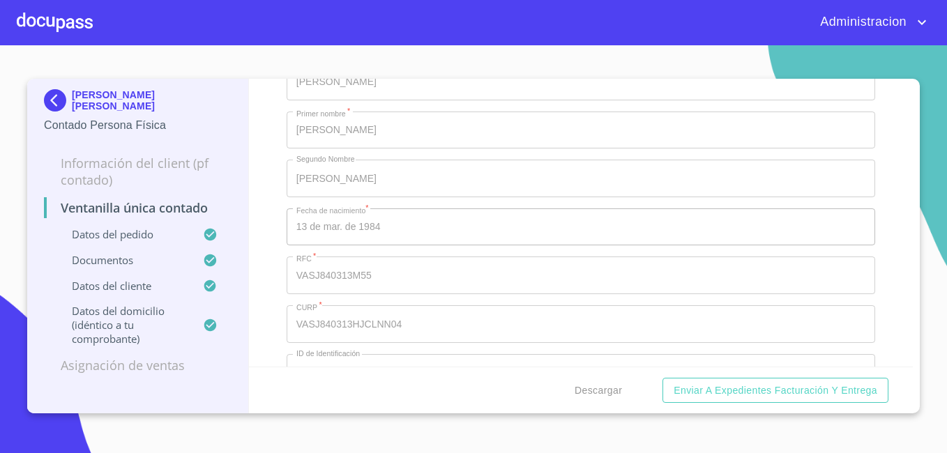
click at [114, 100] on p "JOSE JUAN VALLE SANCHEZ" at bounding box center [152, 100] width 160 height 22
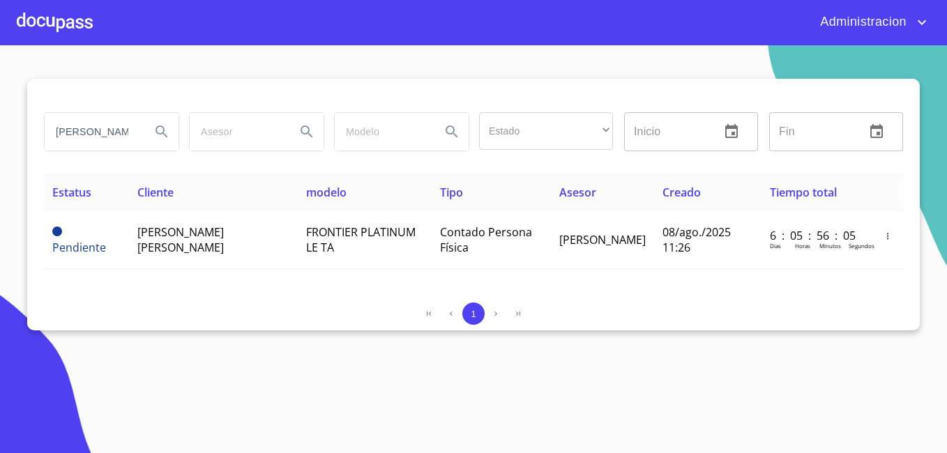
click at [114, 137] on input "jose juan valle sanchez" at bounding box center [92, 132] width 95 height 38
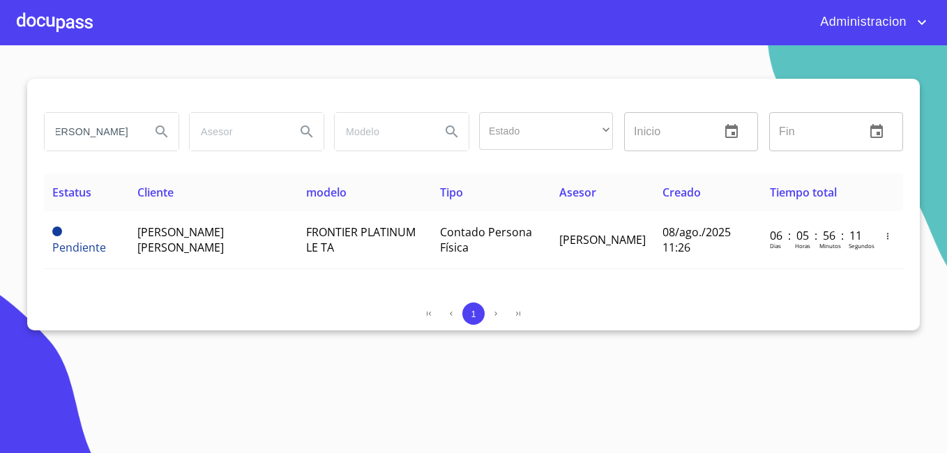
type input "efren gerardo romero"
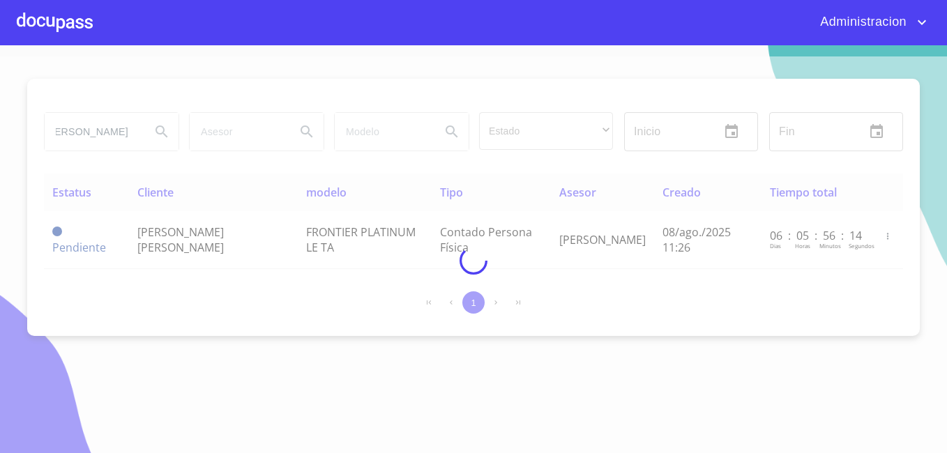
scroll to position [0, 0]
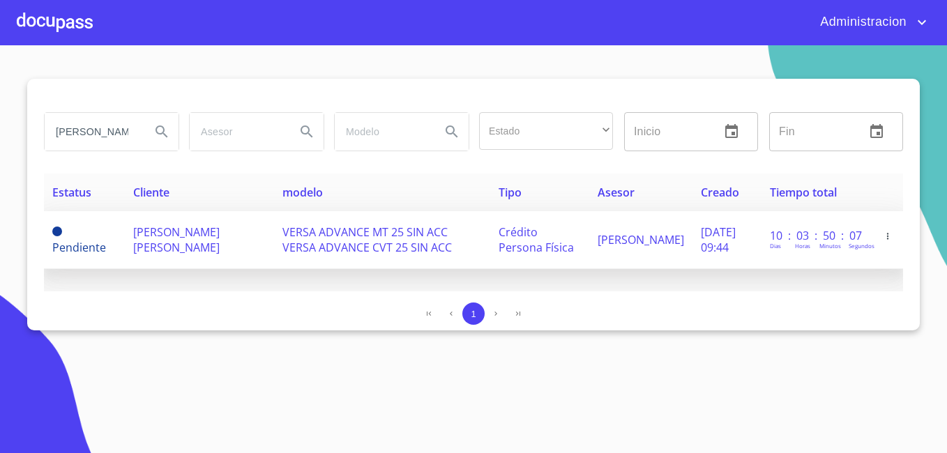
click at [132, 217] on td "EFREN GERARDO ROMERO GASTELUM" at bounding box center [199, 240] width 149 height 58
